Goal: Information Seeking & Learning: Learn about a topic

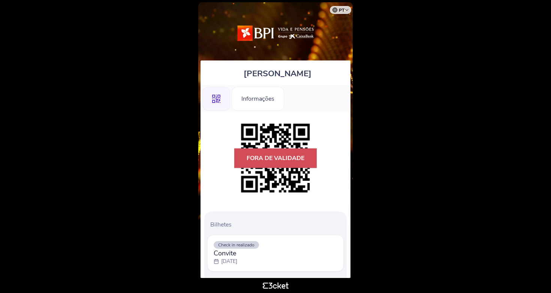
scroll to position [1, 0]
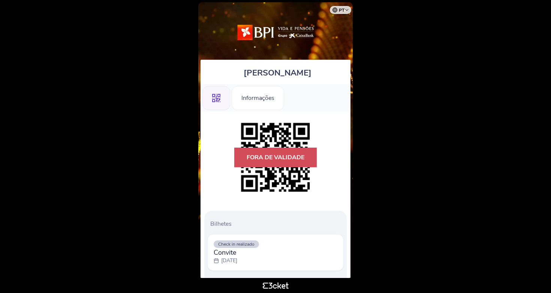
click at [263, 83] on div "[PERSON_NAME]" at bounding box center [276, 72] width 150 height 24
click at [271, 102] on div "Informações" at bounding box center [258, 98] width 53 height 24
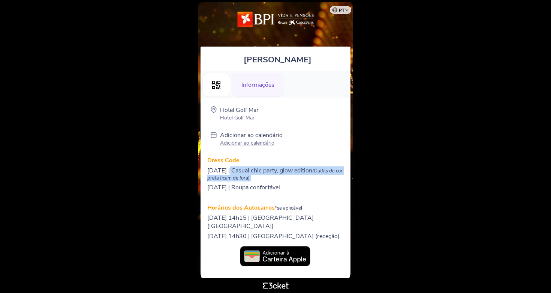
click at [228, 183] on div "Dress Code 5 de Junho | Casual chic party, glow edition (Outfits de cor preta f…" at bounding box center [275, 198] width 137 height 84
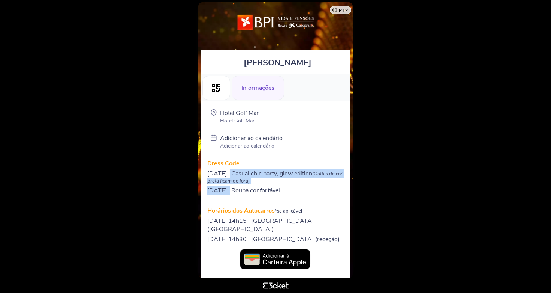
scroll to position [0, 1]
click at [263, 90] on div "Informações" at bounding box center [258, 88] width 53 height 24
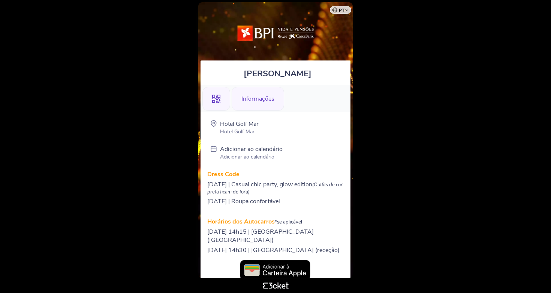
click at [213, 98] on icon ".st0{fill-rule:evenodd;clip-rule:evenodd;}" at bounding box center [216, 99] width 8 height 8
